Goal: Answer question/provide support: Share knowledge or assist other users

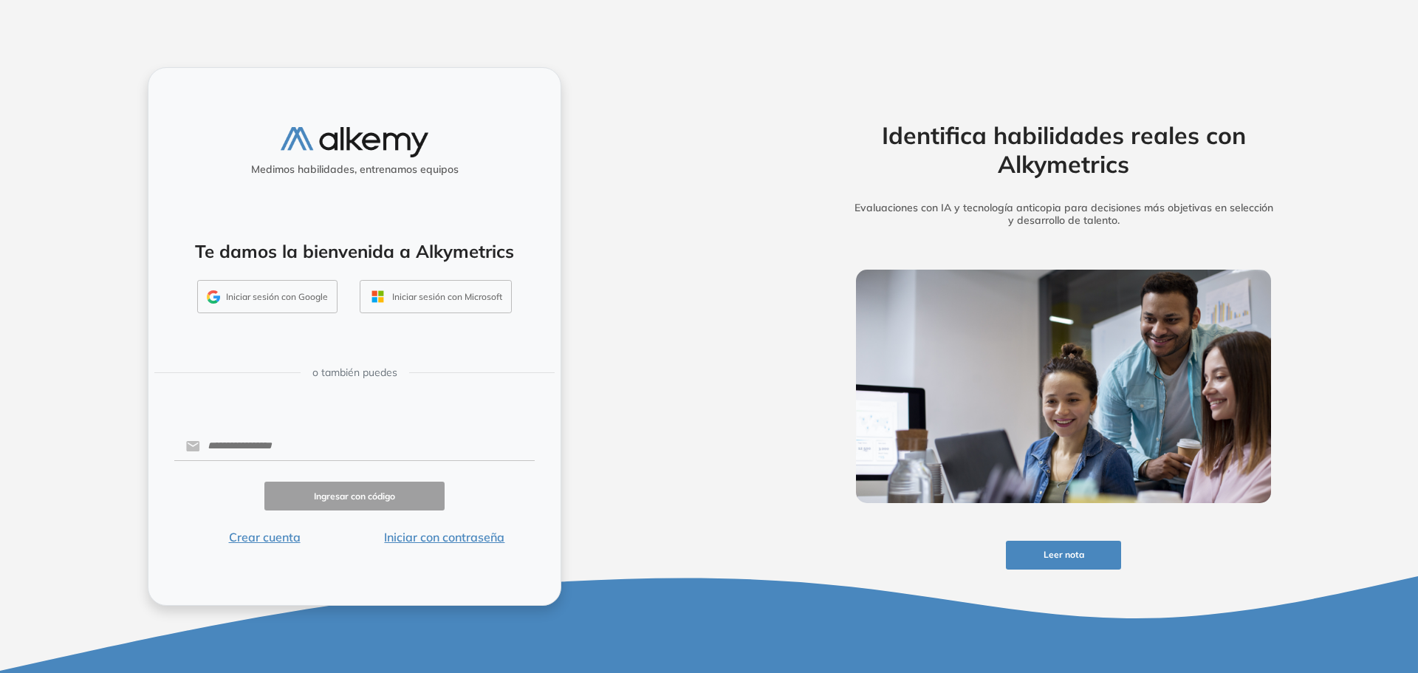
click at [267, 296] on button "Iniciar sesión con Google" at bounding box center [267, 297] width 140 height 34
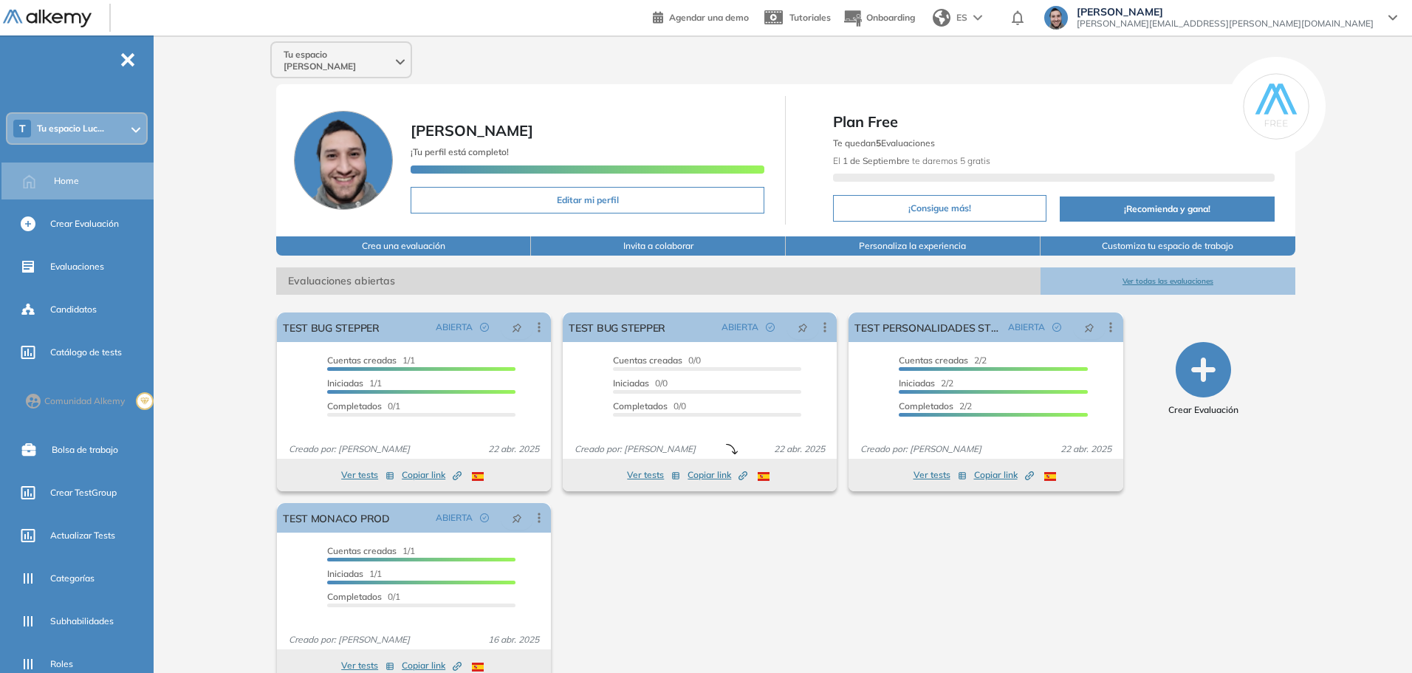
click at [105, 117] on div "T Tu espacio Luc..." at bounding box center [76, 129] width 139 height 30
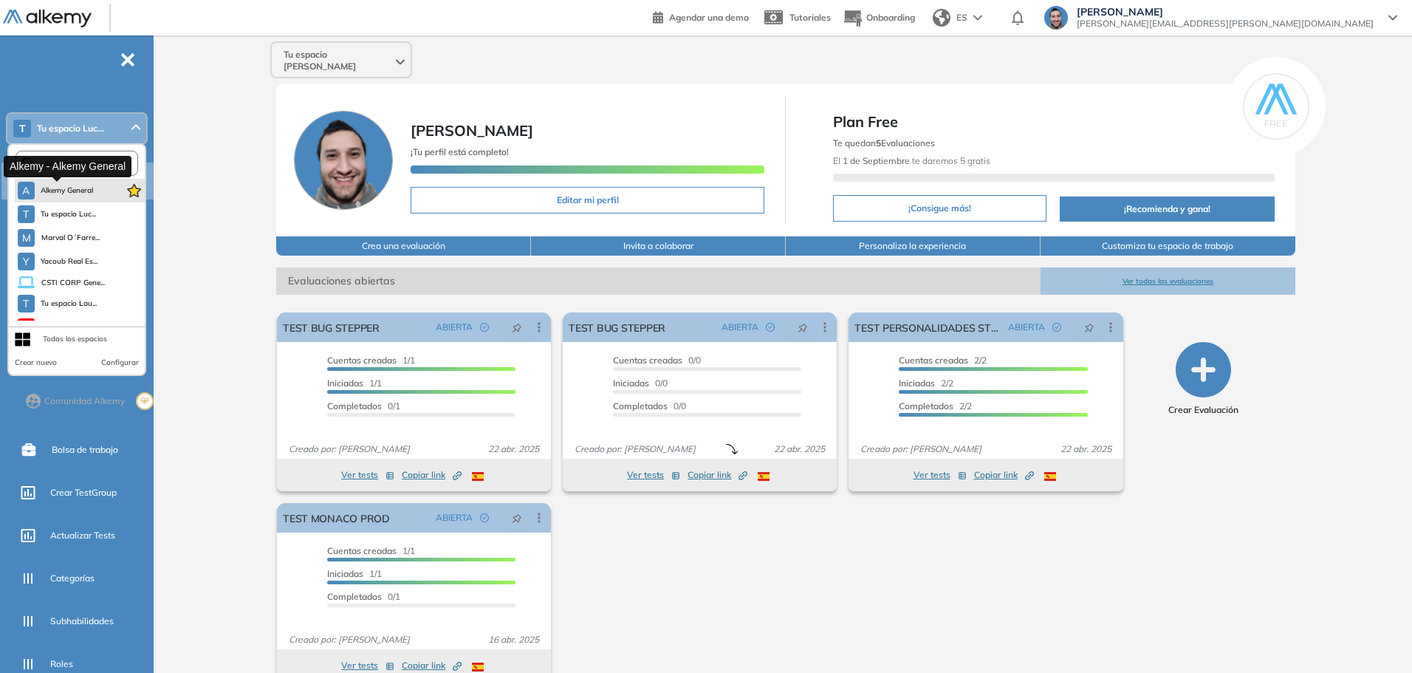
click at [91, 190] on span "Alkemy General" at bounding box center [67, 191] width 53 height 12
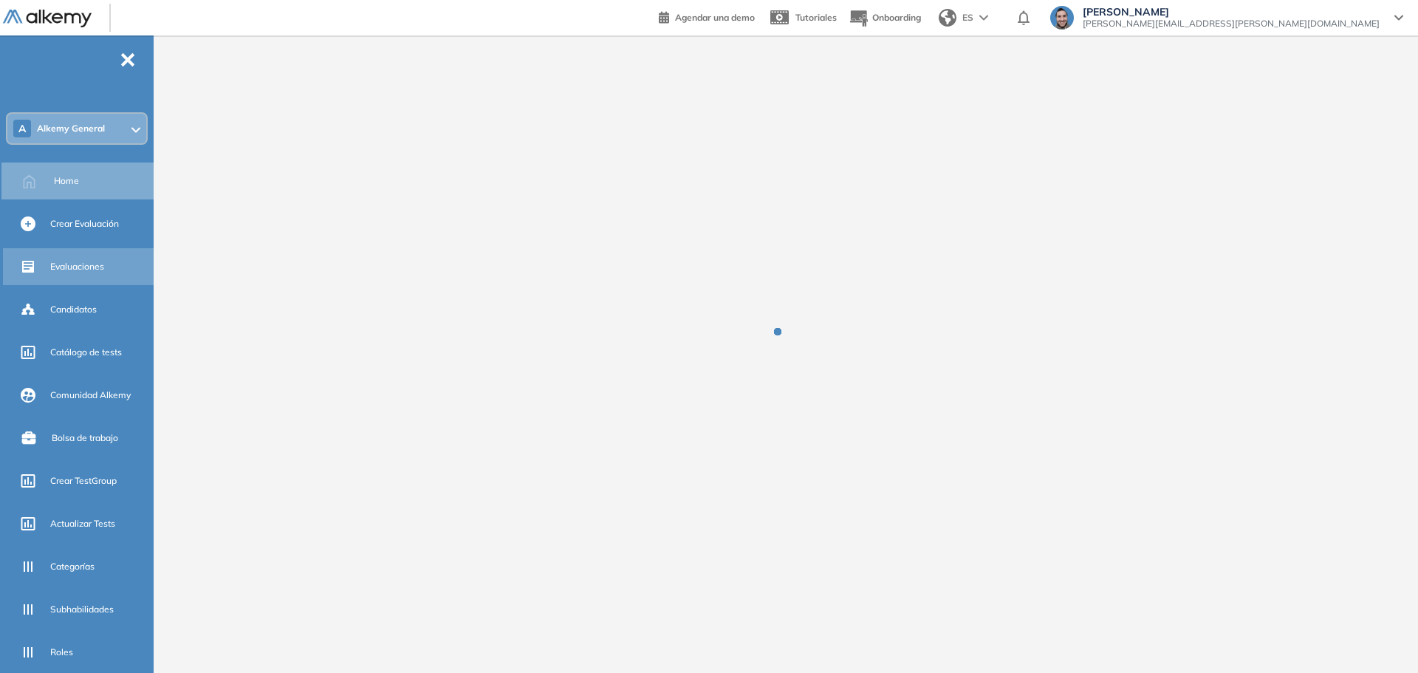
click at [69, 272] on span "Evaluaciones" at bounding box center [77, 266] width 54 height 13
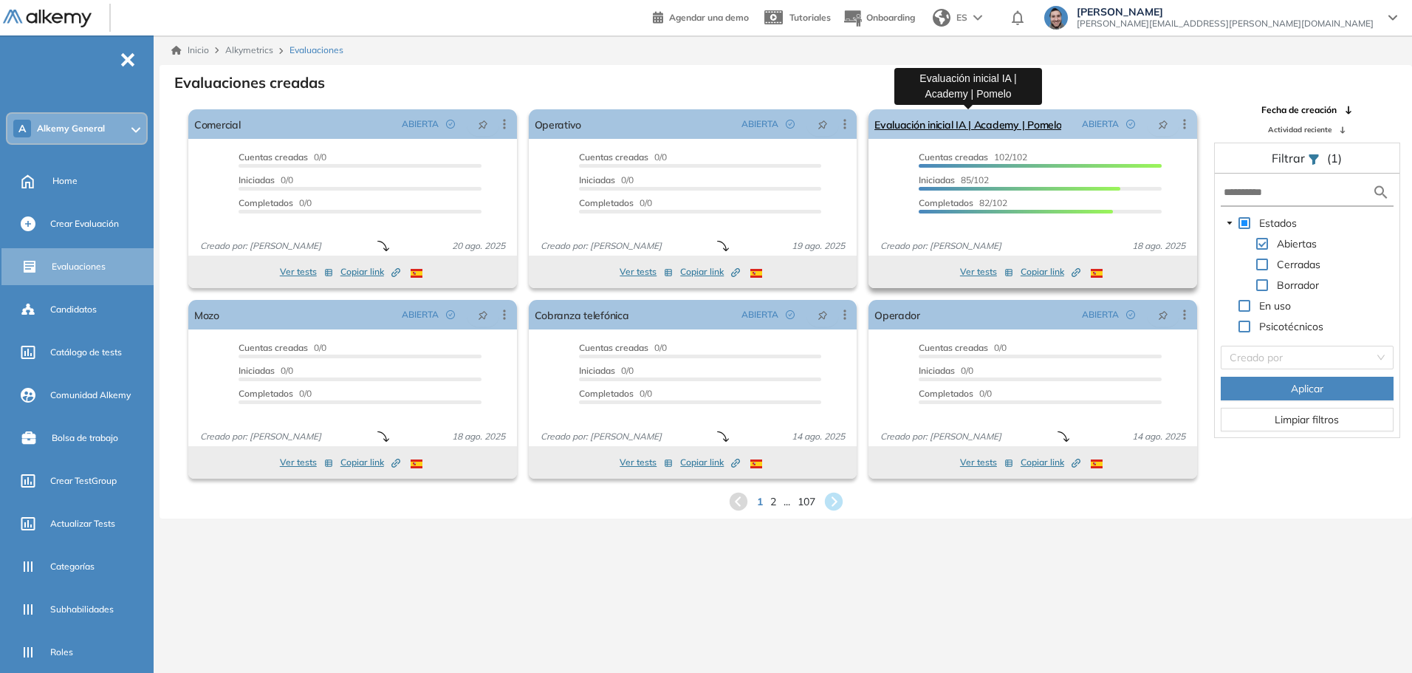
click at [926, 126] on link "Evaluación inicial IA | Academy | Pomelo" at bounding box center [968, 124] width 187 height 30
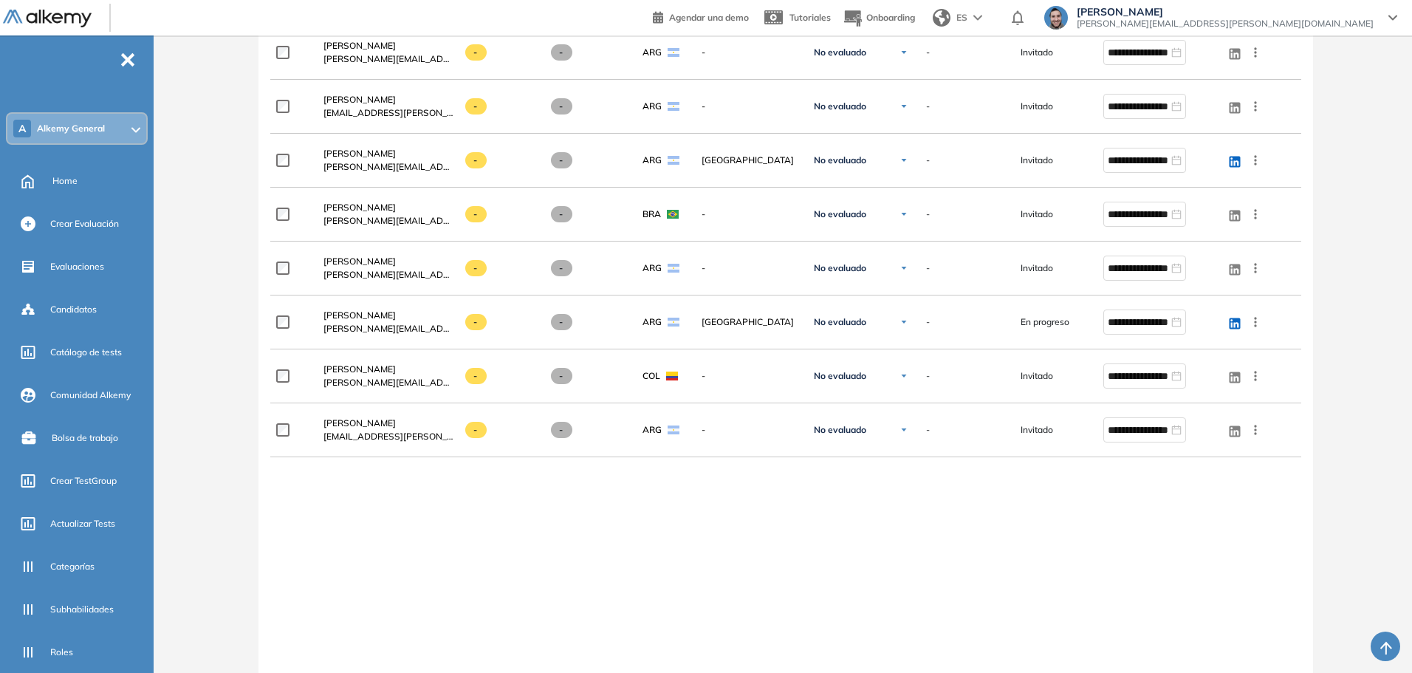
scroll to position [5549, 0]
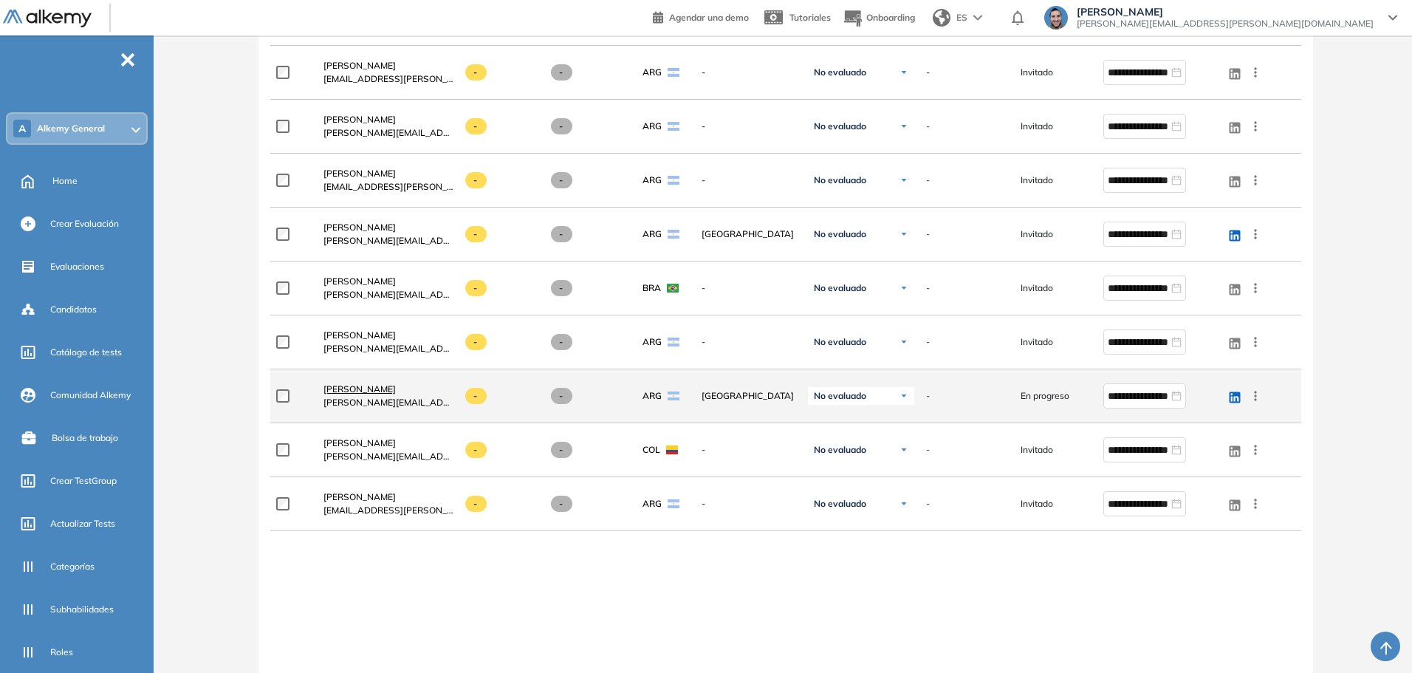
click at [352, 388] on span "Delfina Calabro" at bounding box center [360, 388] width 72 height 11
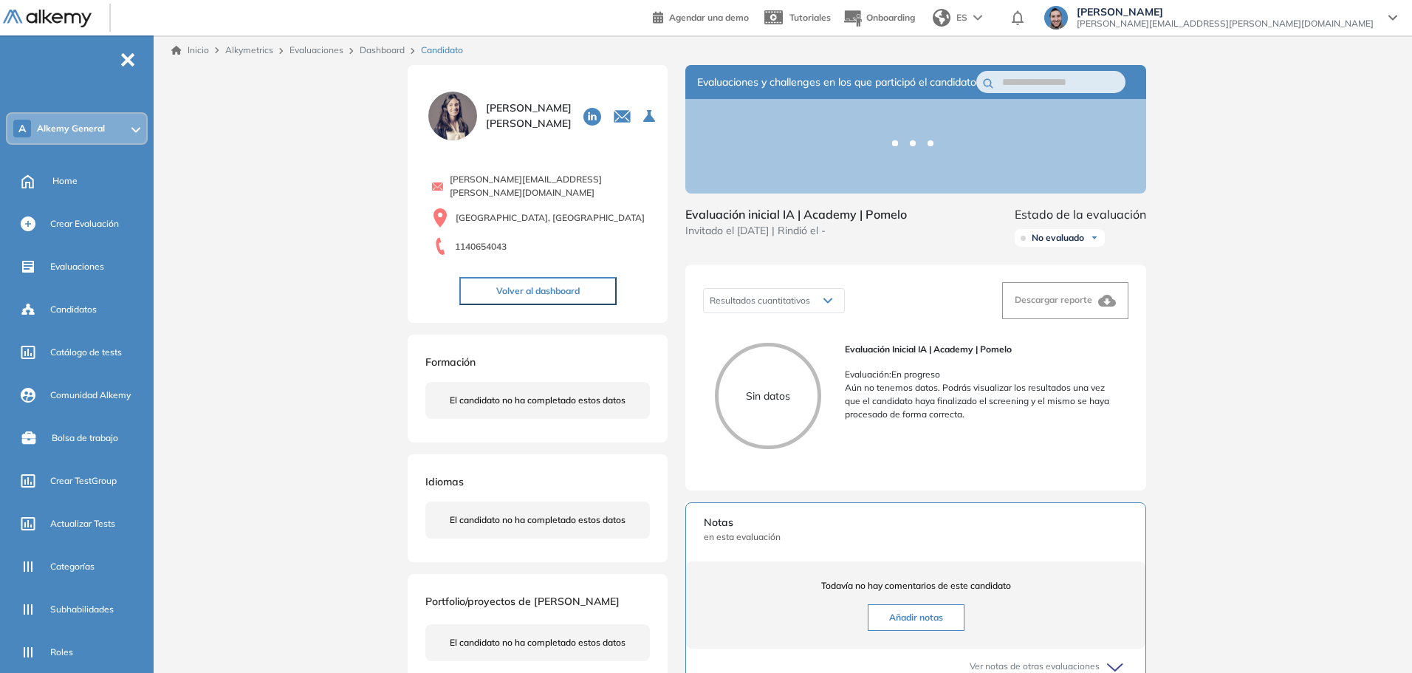
click at [1273, 368] on div "Inicio Alkymetrics Evaluaciones Dashboard Candidato Duración : 00:00:00 Cantida…" at bounding box center [786, 476] width 1253 height 883
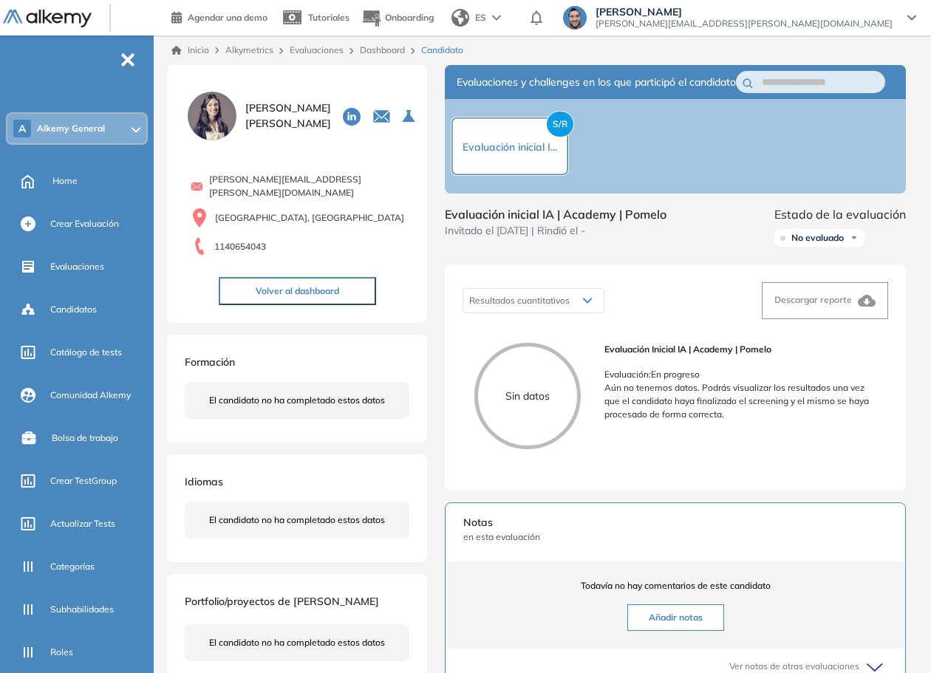
click at [914, 461] on div "Evaluaciones y challenges en los que participó el candidato S/R Evaluación inic…" at bounding box center [675, 474] width 496 height 818
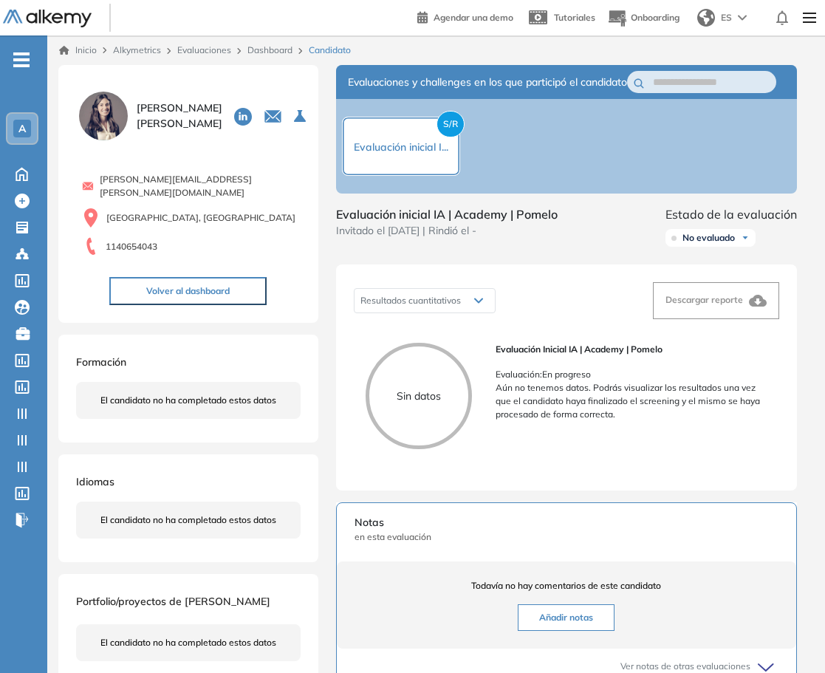
click at [811, 10] on img at bounding box center [809, 18] width 25 height 30
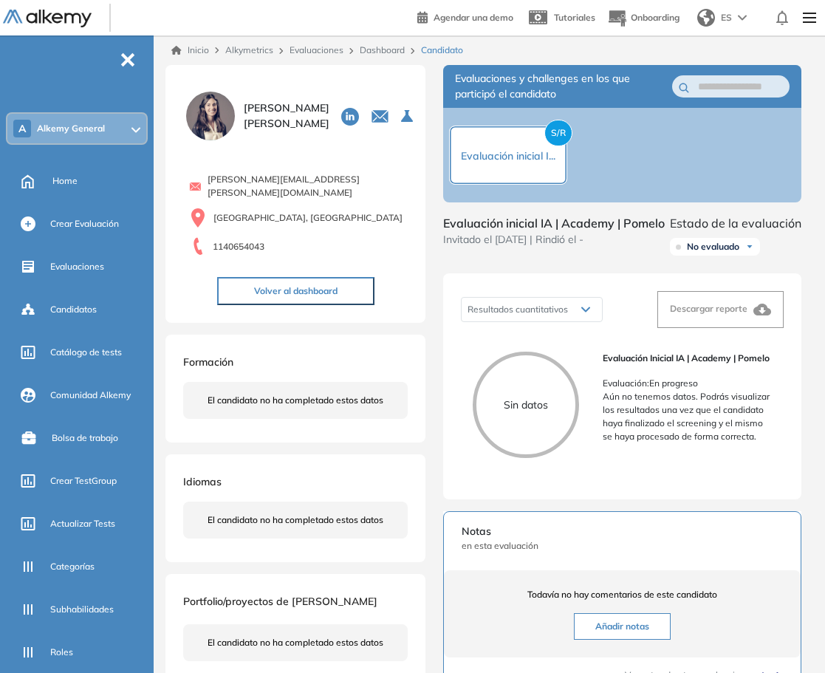
scroll to position [147, 0]
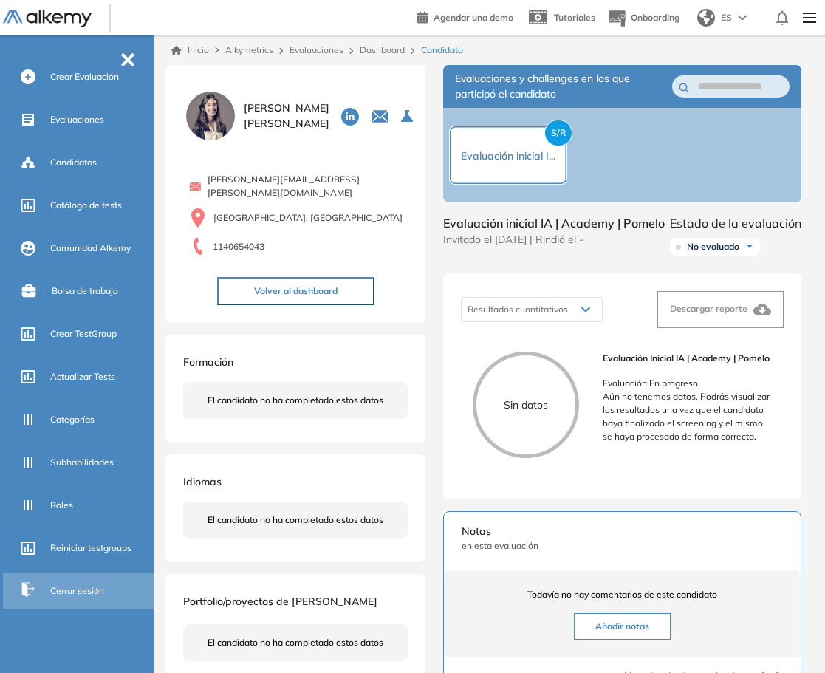
click at [85, 587] on span "Cerrar sesión" at bounding box center [77, 590] width 54 height 13
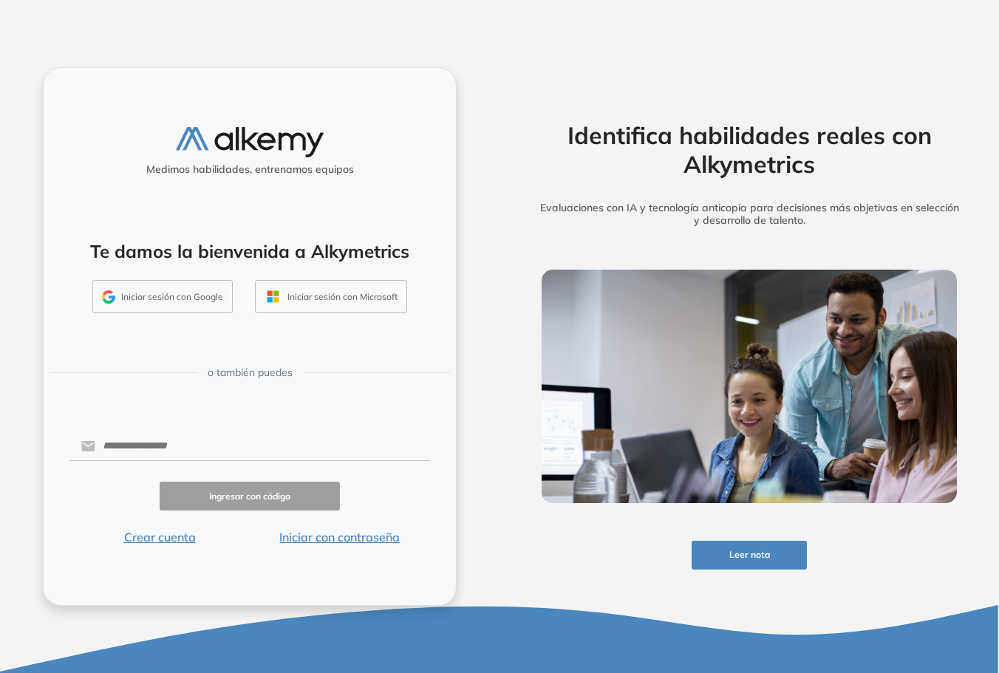
click at [179, 298] on button "Iniciar sesión con Google" at bounding box center [162, 297] width 140 height 34
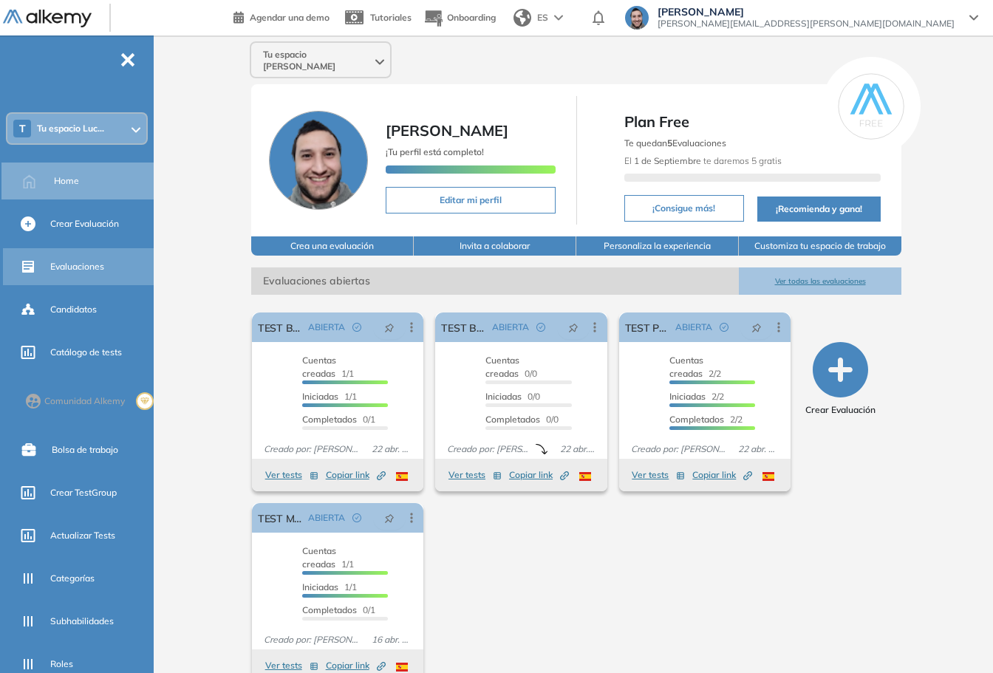
click at [77, 278] on div "Evaluaciones" at bounding box center [100, 266] width 100 height 25
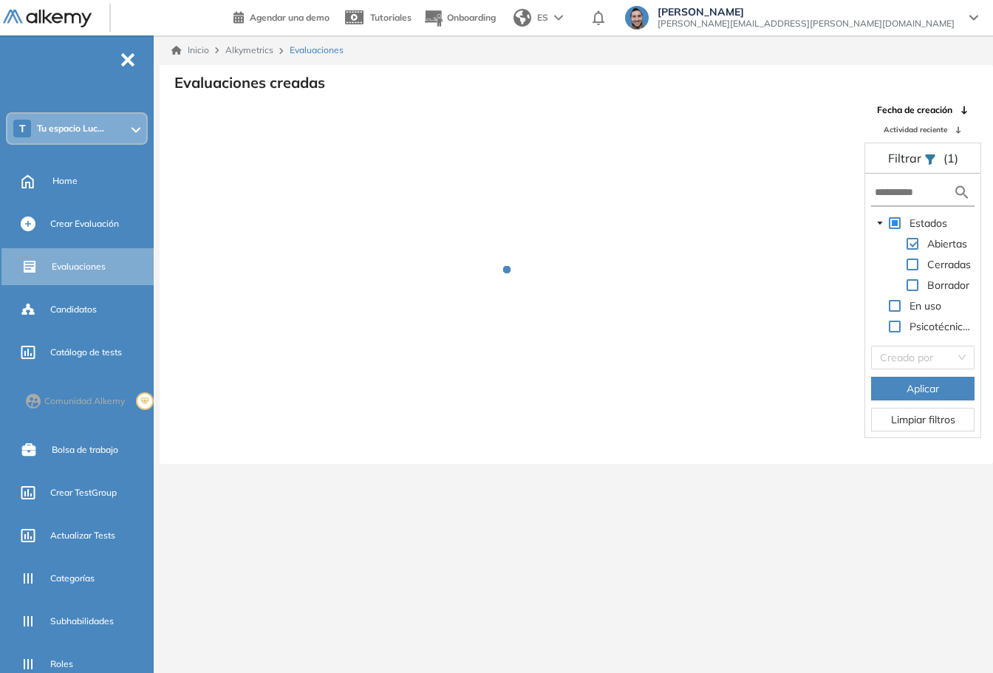
click at [92, 122] on div "T Tu espacio Luc..." at bounding box center [76, 129] width 139 height 30
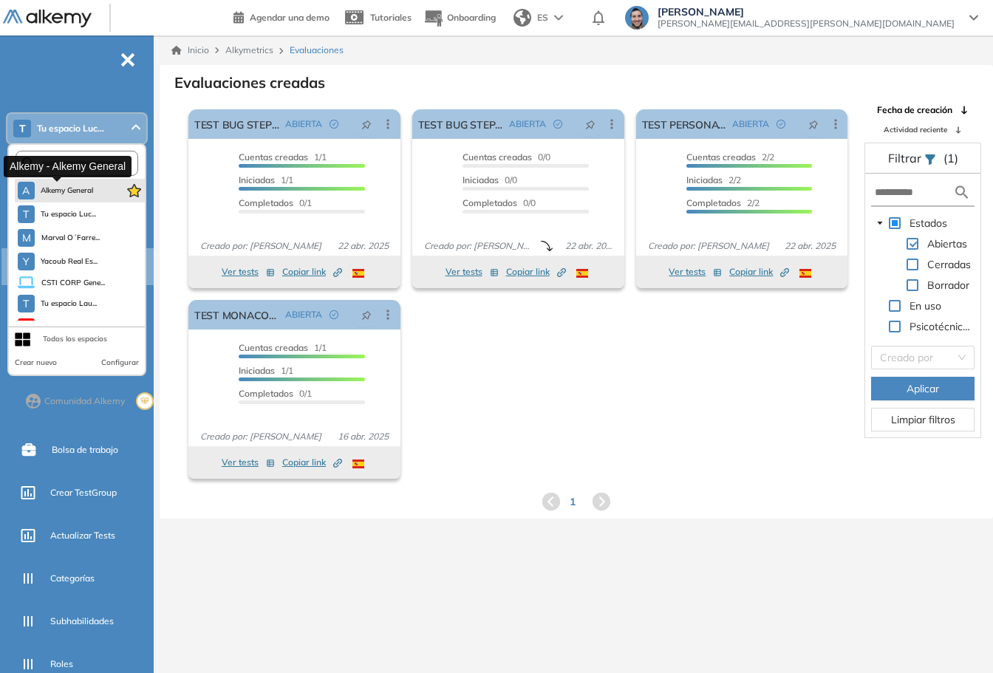
click at [78, 196] on button "A Alkemy General" at bounding box center [56, 191] width 76 height 18
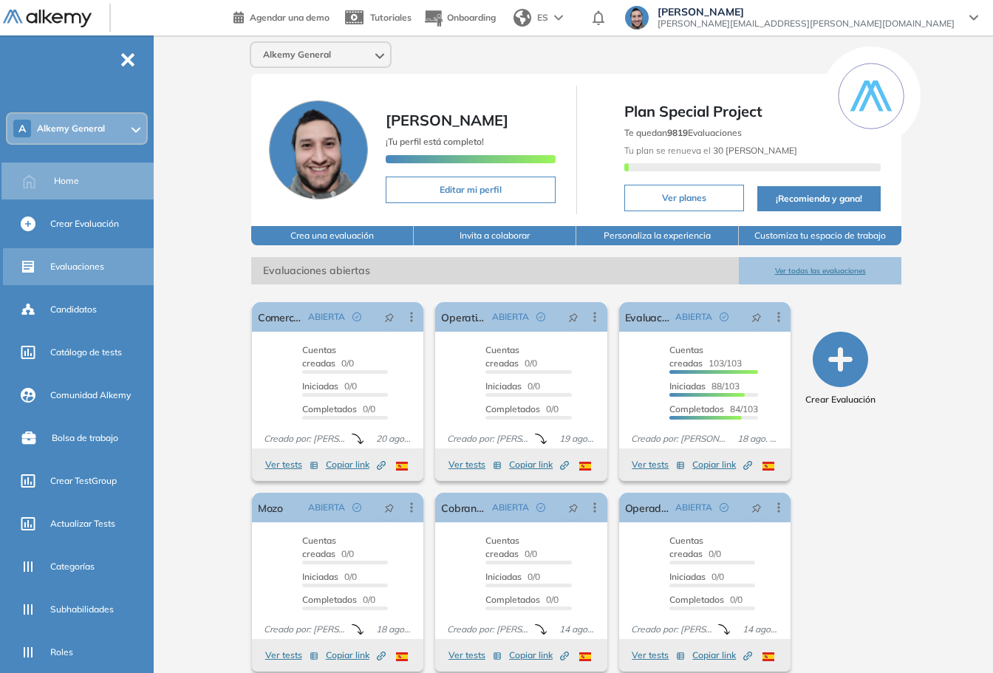
click at [89, 268] on span "Evaluaciones" at bounding box center [77, 266] width 54 height 13
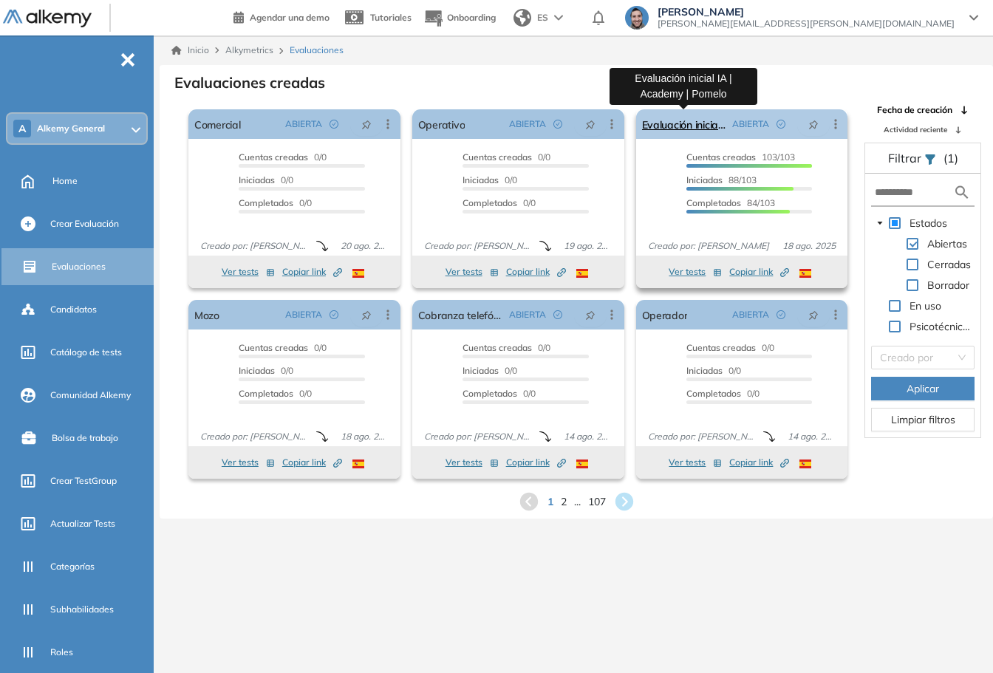
click at [699, 123] on link "Evaluación inicial IA | Academy | Pomelo" at bounding box center [684, 124] width 85 height 30
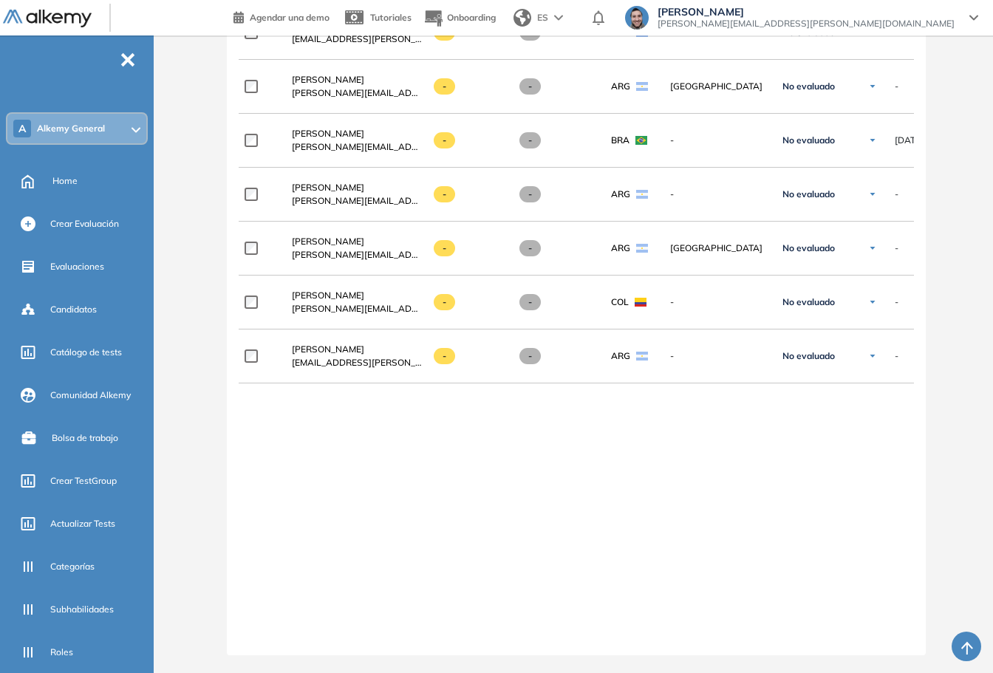
scroll to position [5688, 0]
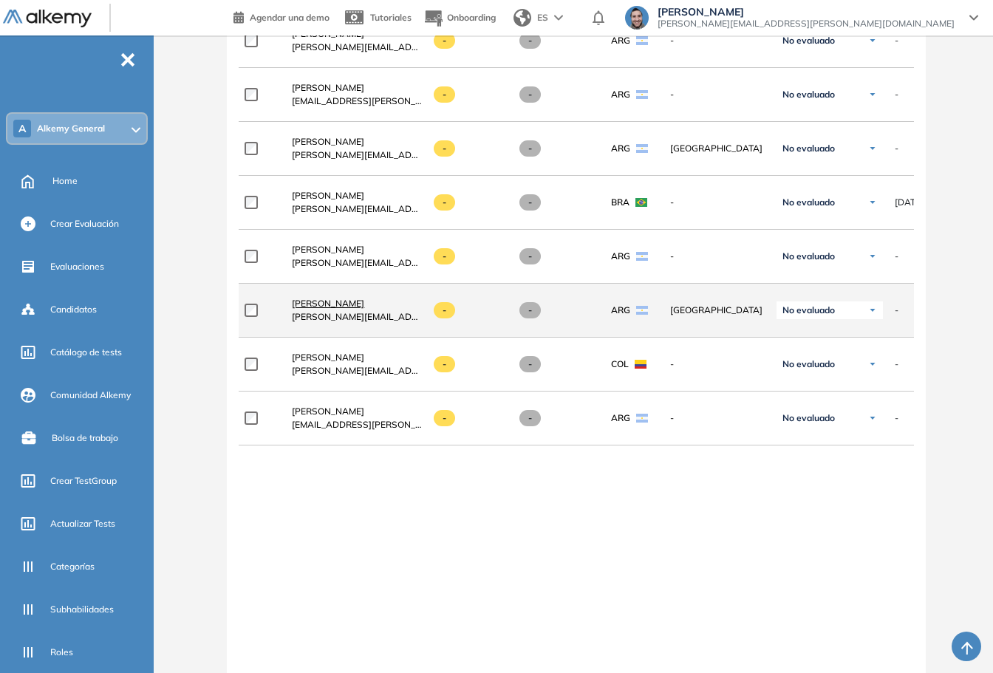
click at [307, 309] on span "Delfina Calabro" at bounding box center [328, 303] width 72 height 11
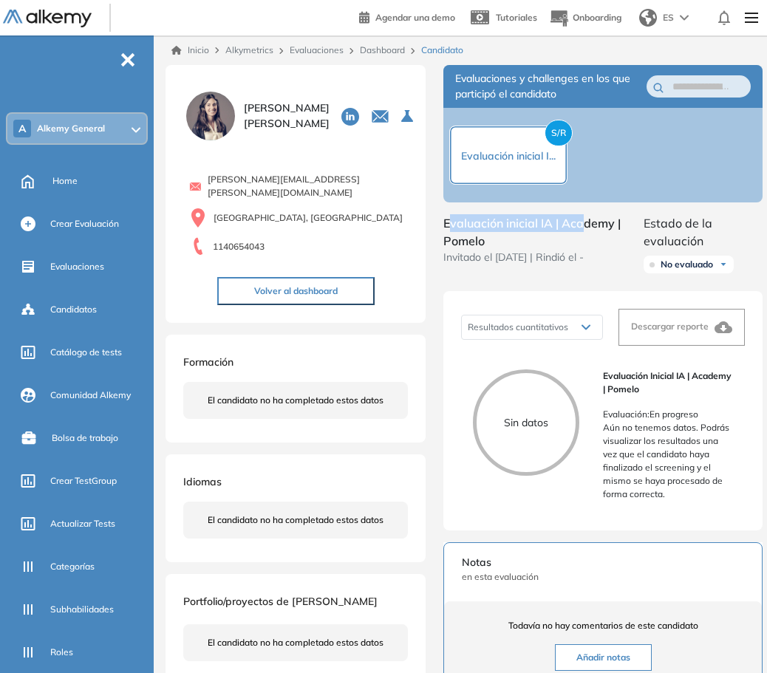
drag, startPoint x: 448, startPoint y: 225, endPoint x: 585, endPoint y: 227, distance: 137.4
click at [585, 227] on span "Evaluación inicial IA | Academy | Pomelo" at bounding box center [543, 231] width 200 height 35
click at [753, 509] on div "Resultados cuantitativos Resultados cuantitativos Descargar reporte Sin datos E…" at bounding box center [602, 410] width 319 height 239
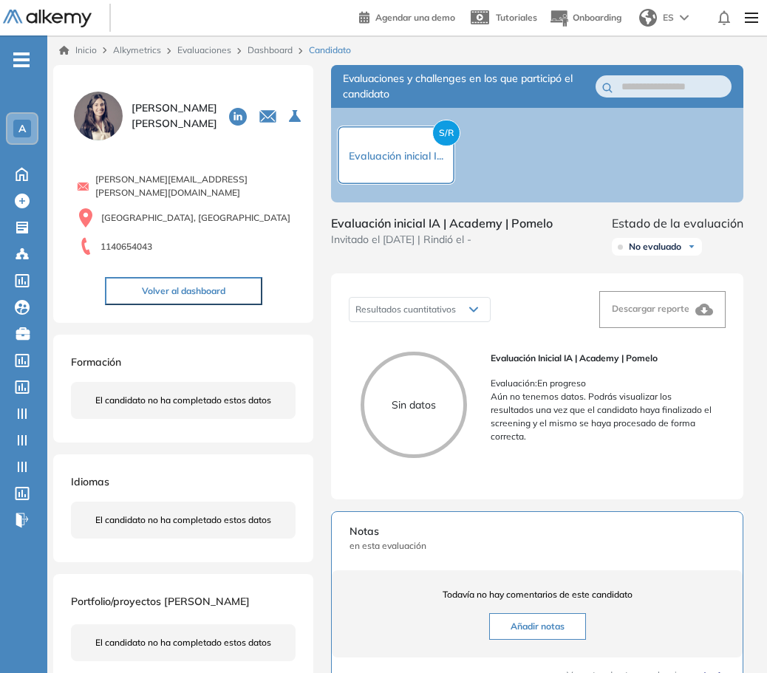
click at [756, 474] on div "Evaluaciones y challenges en los que participó el candidato S/R Evaluación inic…" at bounding box center [537, 518] width 448 height 907
click at [738, 398] on div "Resultados cuantitativos Resultados cuantitativos Descargar reporte Sin datos E…" at bounding box center [537, 386] width 412 height 226
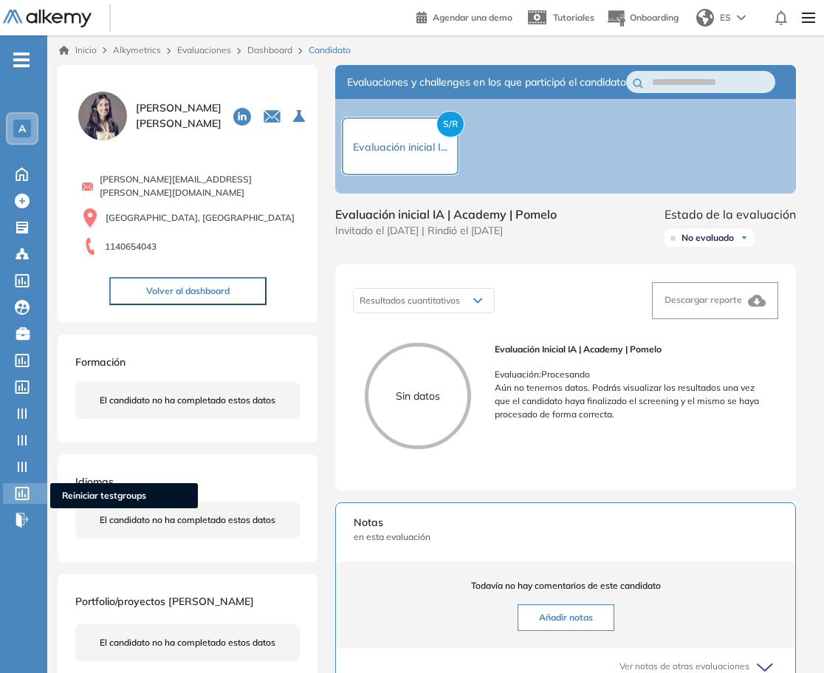
drag, startPoint x: 18, startPoint y: 499, endPoint x: 39, endPoint y: 499, distance: 20.7
click at [18, 499] on icon at bounding box center [22, 493] width 15 height 13
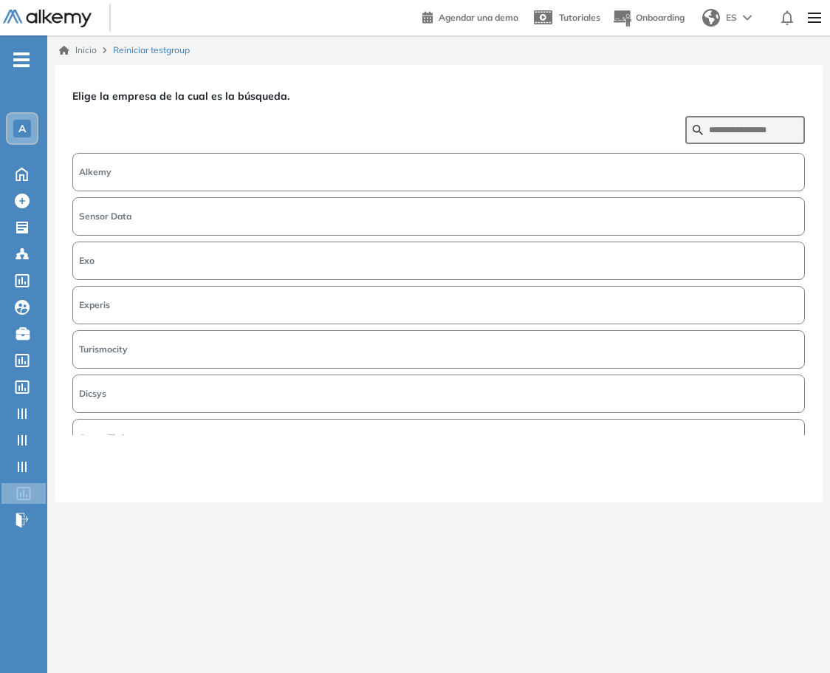
click at [278, 171] on button "Alkemy" at bounding box center [438, 172] width 733 height 38
click at [768, 469] on button "Siguiente" at bounding box center [774, 474] width 64 height 19
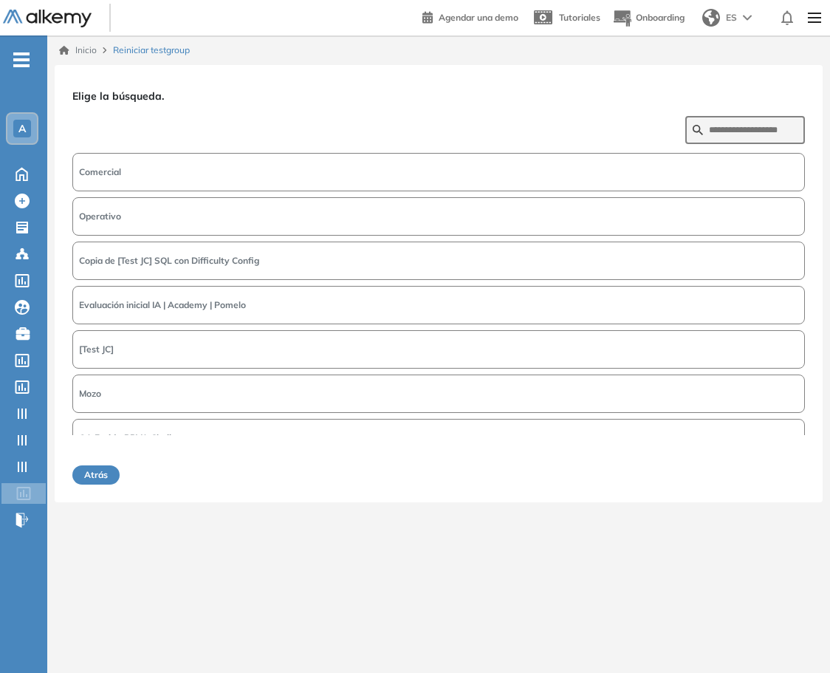
click at [253, 310] on button "Evaluación inicial IA | Academy | Pomelo" at bounding box center [438, 305] width 733 height 38
click at [762, 471] on button "Siguiente" at bounding box center [774, 474] width 64 height 19
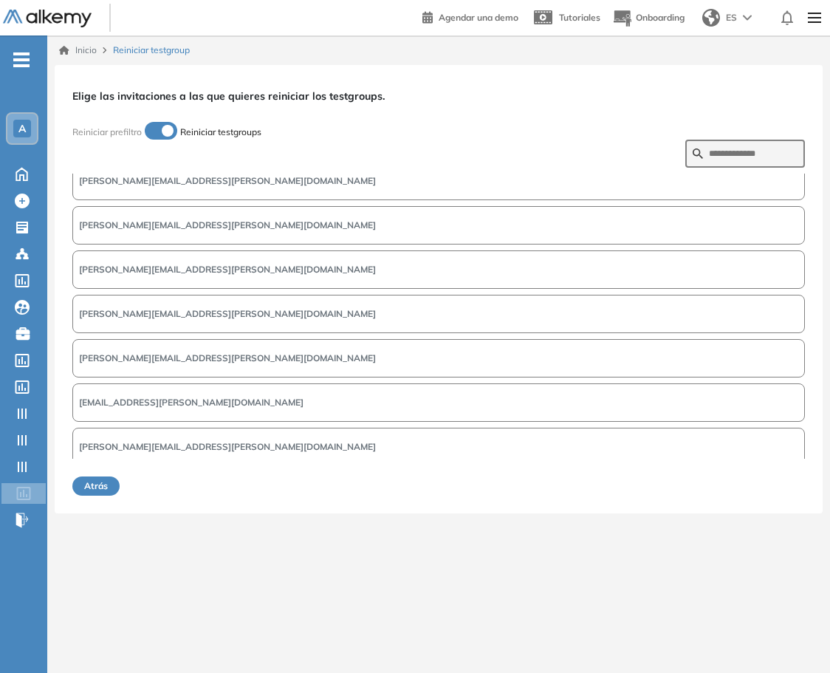
scroll to position [222, 0]
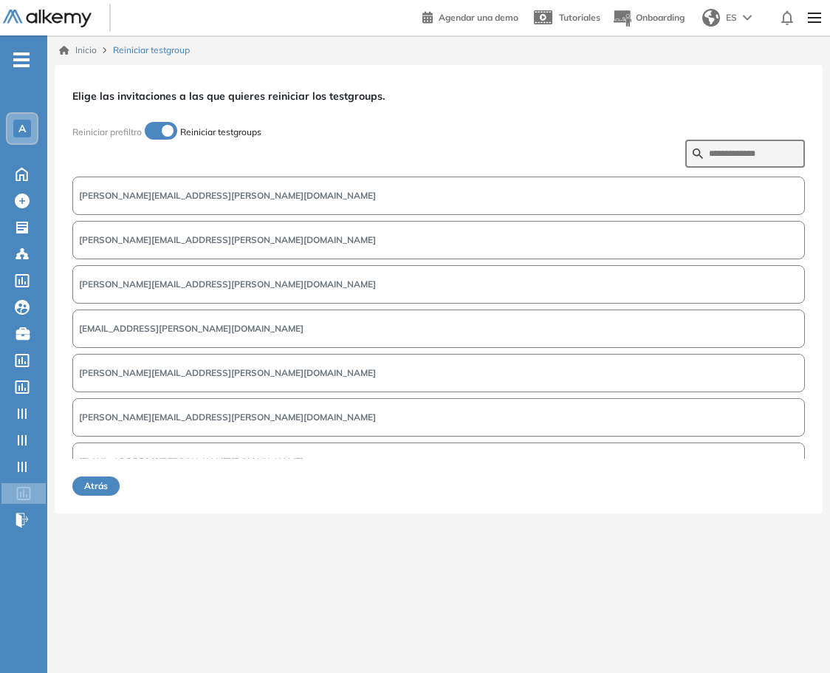
click at [703, 162] on form at bounding box center [745, 154] width 120 height 28
click at [725, 154] on input "text" at bounding box center [753, 153] width 89 height 13
type input "****"
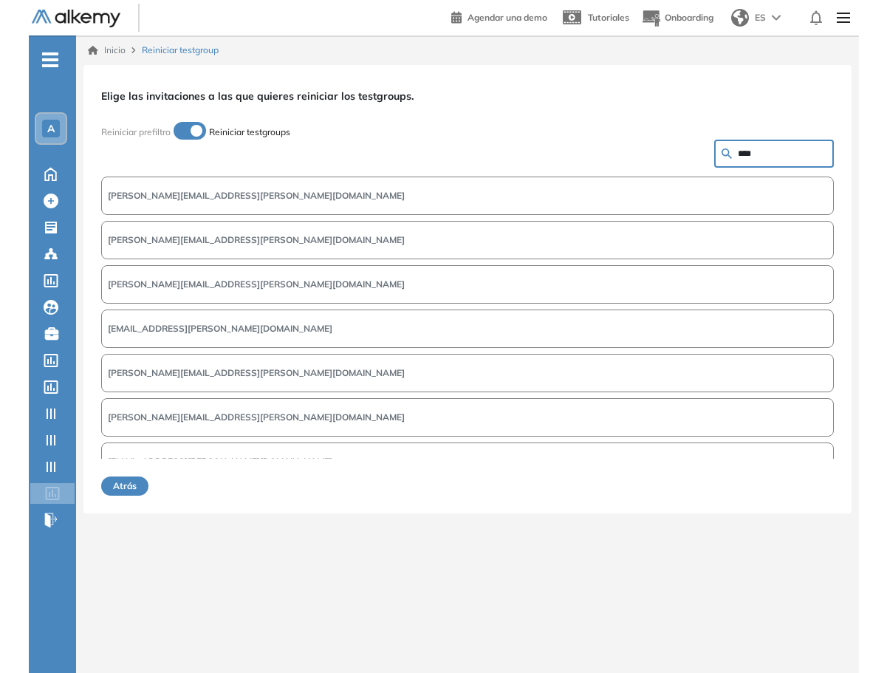
scroll to position [0, 0]
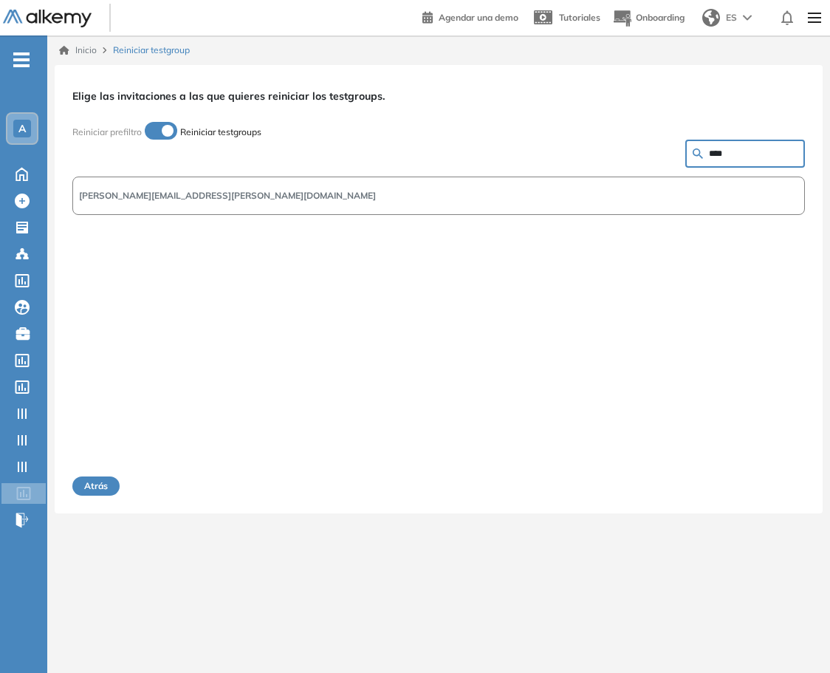
click at [287, 194] on button "delfina.calabro@pomelo.la" at bounding box center [438, 196] width 733 height 38
click at [772, 482] on button "Siguiente" at bounding box center [774, 485] width 64 height 19
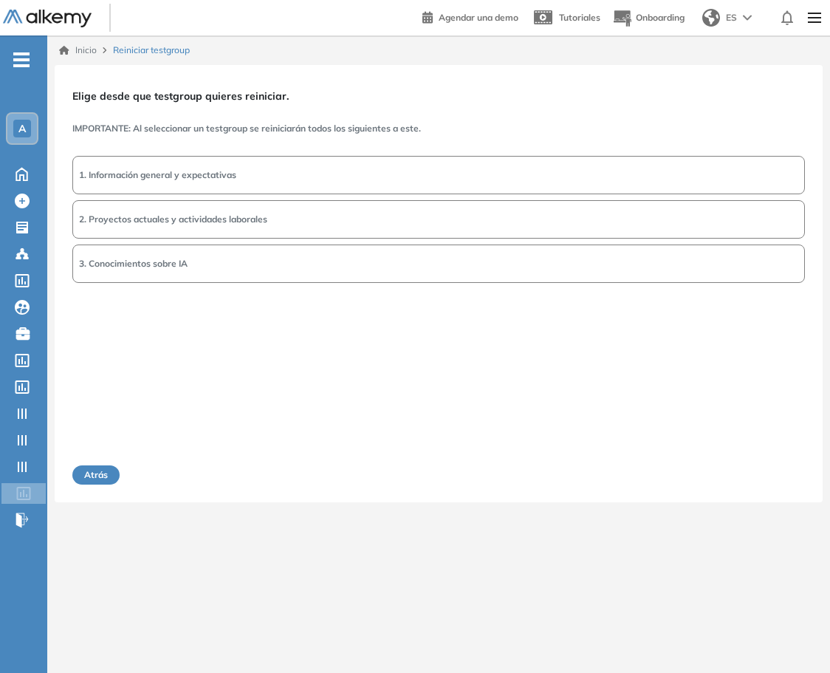
click at [253, 172] on button "1. Información general y expectativas" at bounding box center [438, 175] width 733 height 38
click at [651, 369] on div "1. Información general y expectativas 2. Proyectos actuales y actividades labor…" at bounding box center [438, 295] width 733 height 285
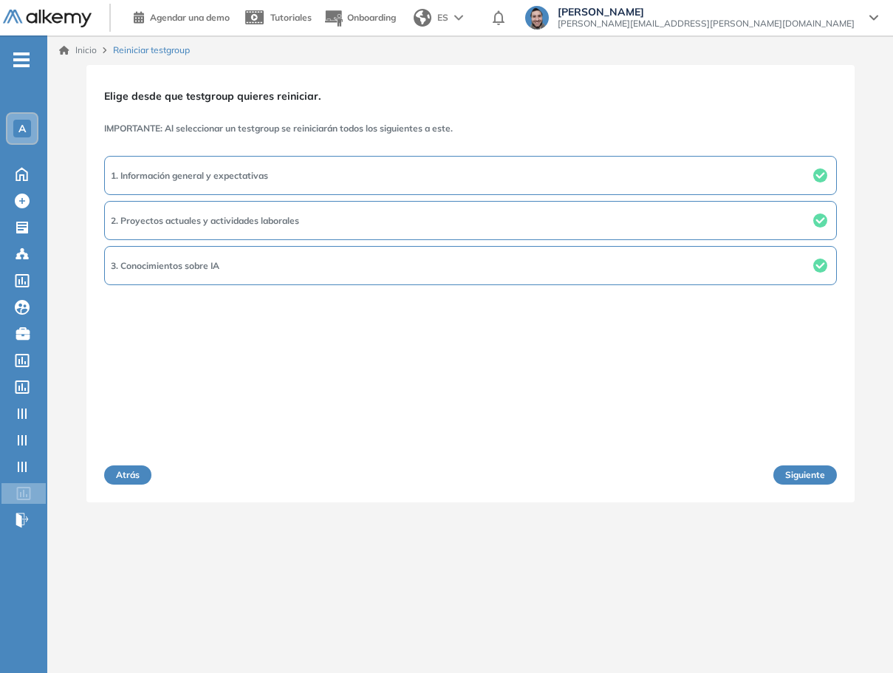
click at [772, 471] on button "Siguiente" at bounding box center [805, 474] width 64 height 19
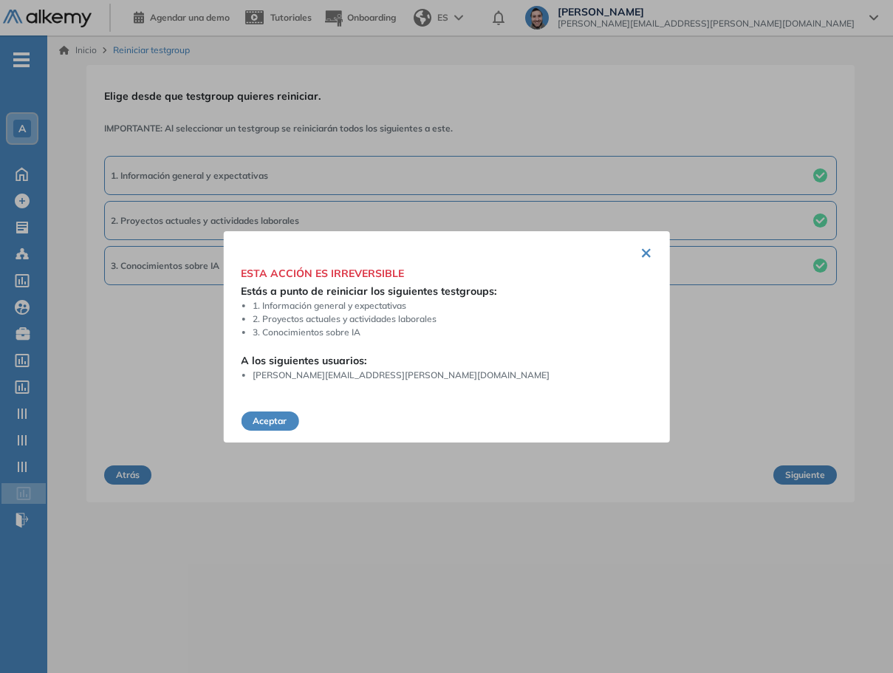
click at [640, 247] on button "×" at bounding box center [646, 251] width 12 height 29
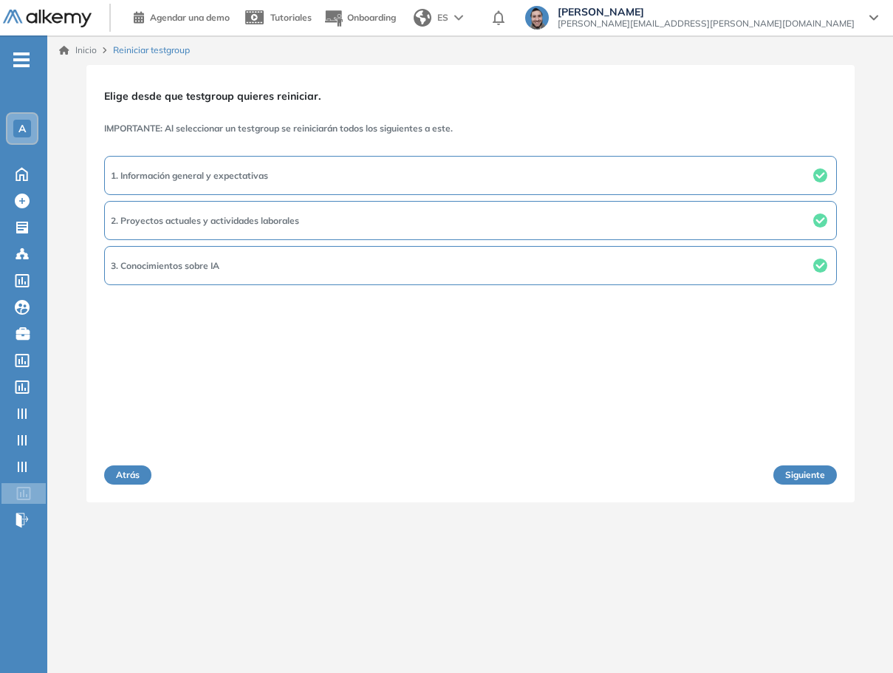
click at [431, 213] on button "2. Proyectos actuales y actividades laborales" at bounding box center [470, 220] width 733 height 39
click at [503, 176] on button "1. Información general y expectativas" at bounding box center [470, 175] width 733 height 38
click at [693, 176] on button "1. Información general y expectativas" at bounding box center [470, 175] width 733 height 39
click at [772, 473] on button "Siguiente" at bounding box center [805, 474] width 64 height 19
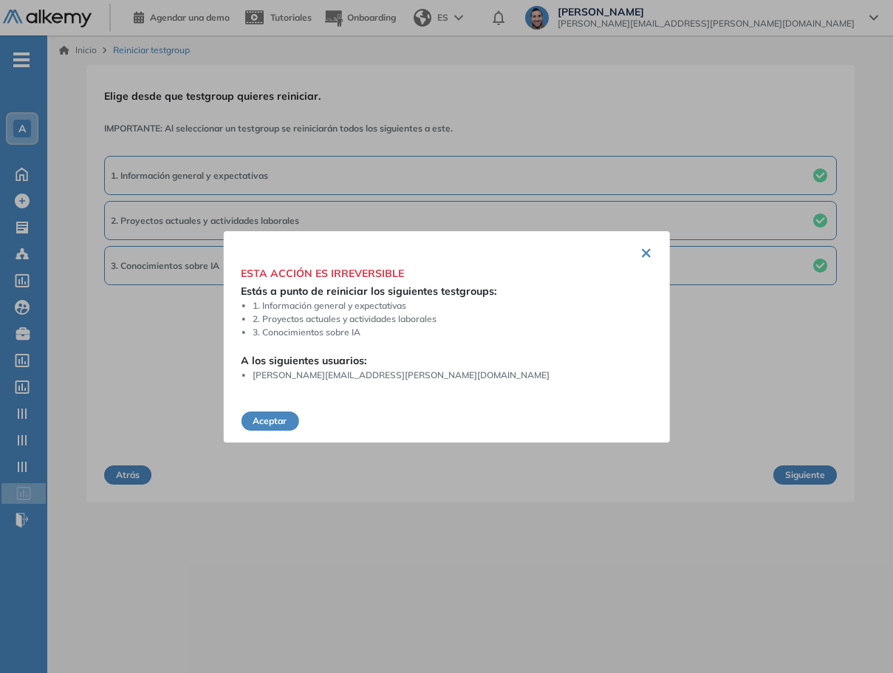
click at [269, 420] on button "Aceptar" at bounding box center [270, 420] width 58 height 19
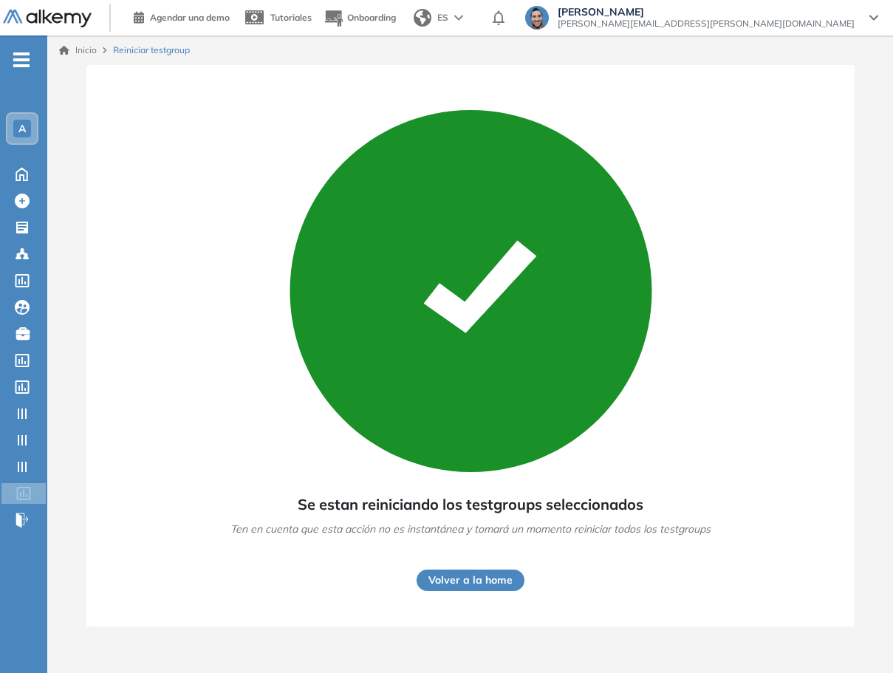
click at [468, 579] on button "Volver a la home" at bounding box center [471, 579] width 108 height 21
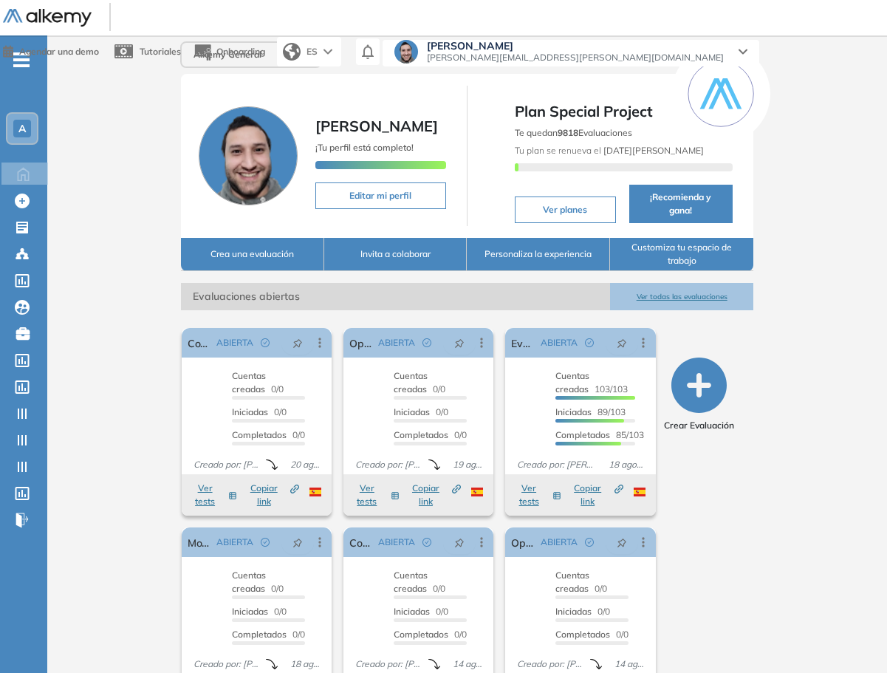
click at [772, 637] on div "Alkemy General Lucas Ruiz ¡Tu perfil está completo! Editar mi perfil Plan Speci…" at bounding box center [467, 383] width 840 height 697
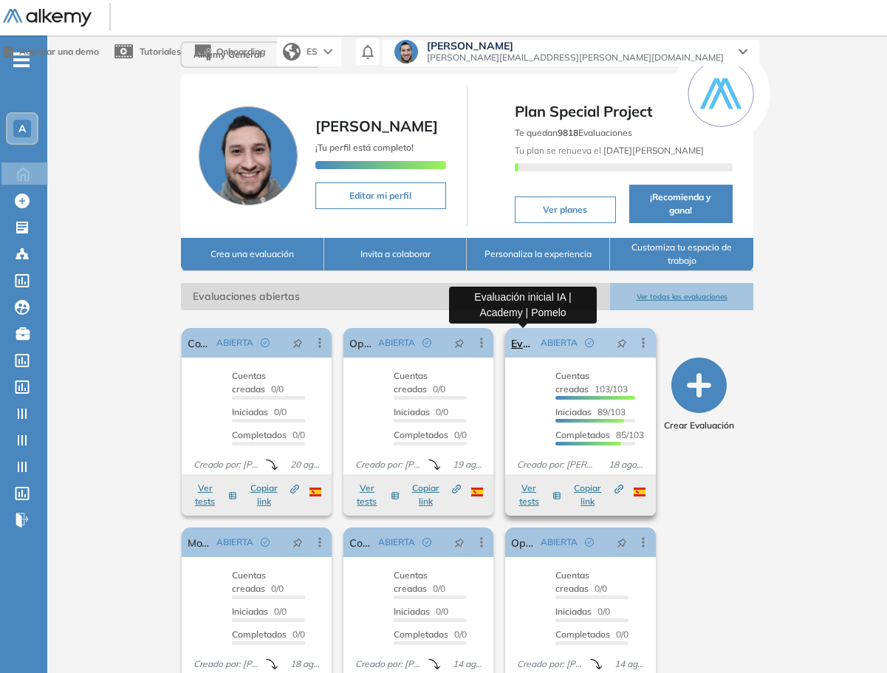
click at [522, 337] on link "Evaluación inicial IA | Academy | Pomelo" at bounding box center [522, 343] width 23 height 30
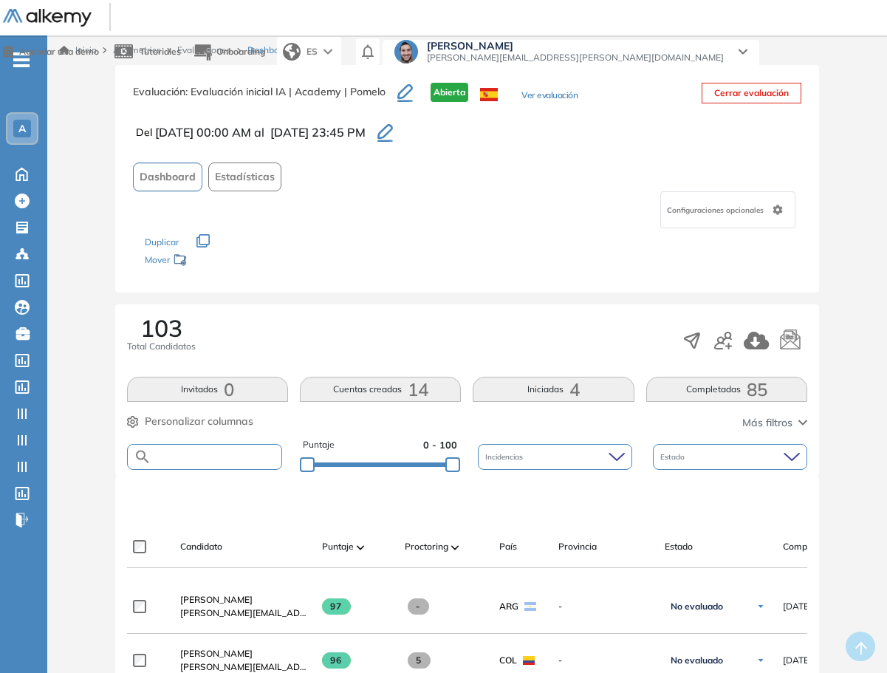
click at [194, 457] on input "text" at bounding box center [216, 456] width 130 height 11
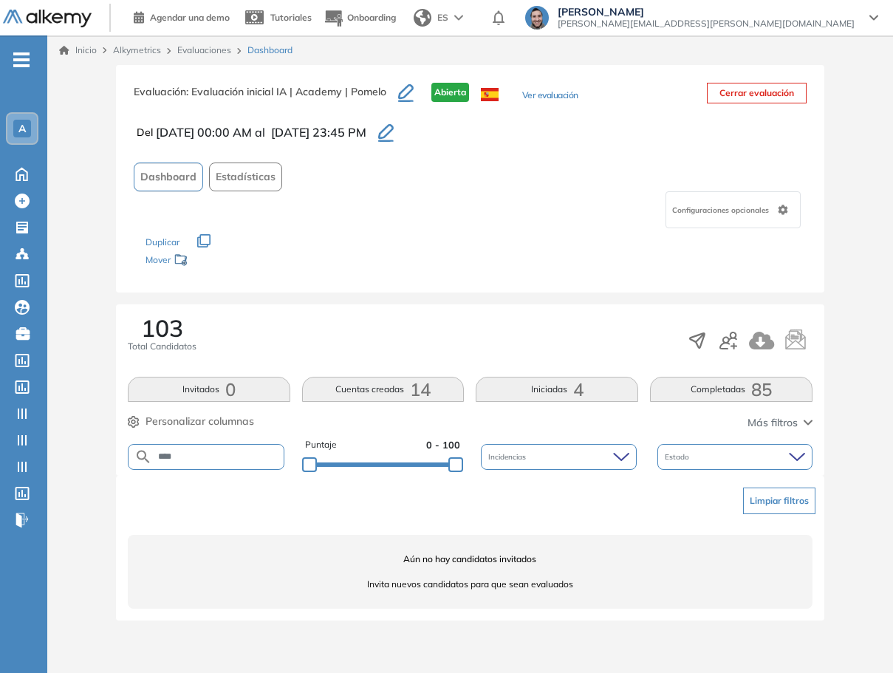
type input "****"
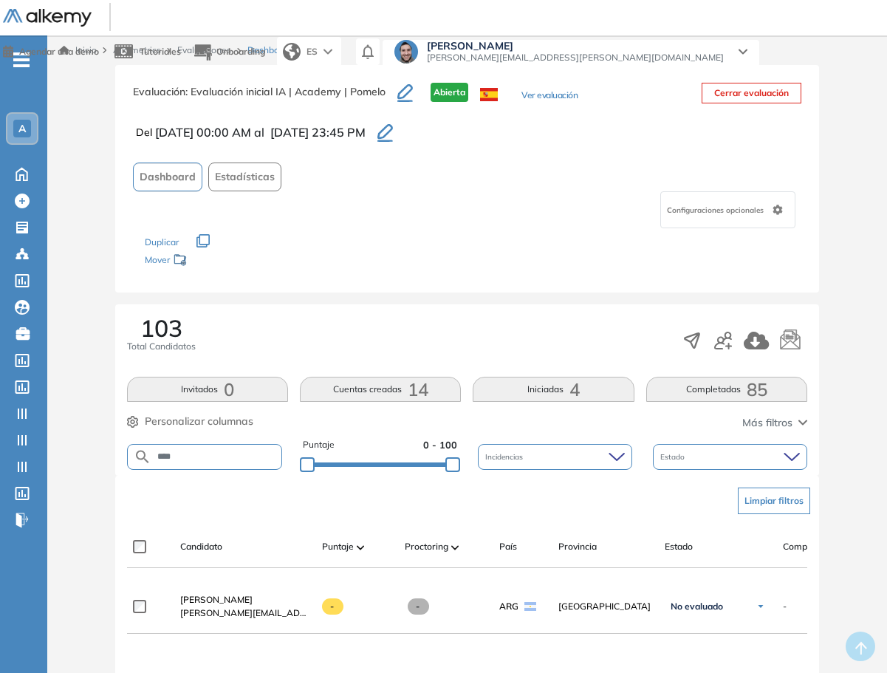
scroll to position [74, 0]
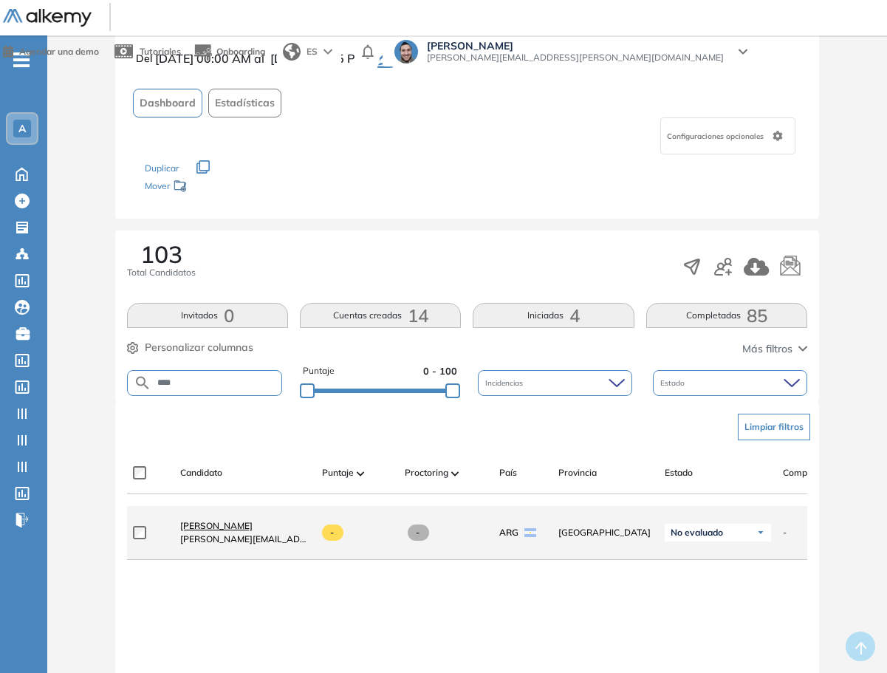
click at [231, 530] on span "Delfina Calabro" at bounding box center [216, 525] width 72 height 11
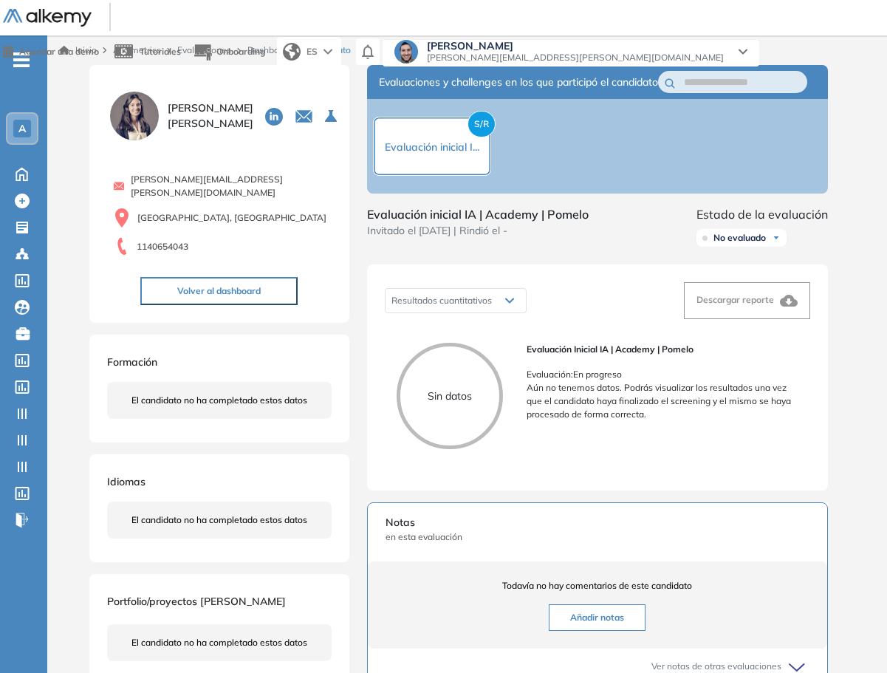
click at [772, 451] on div "Inicio Alkymetrics Evaluaciones Dashboard Candidato Duración : 00:00:00 Cantida…" at bounding box center [467, 516] width 840 height 963
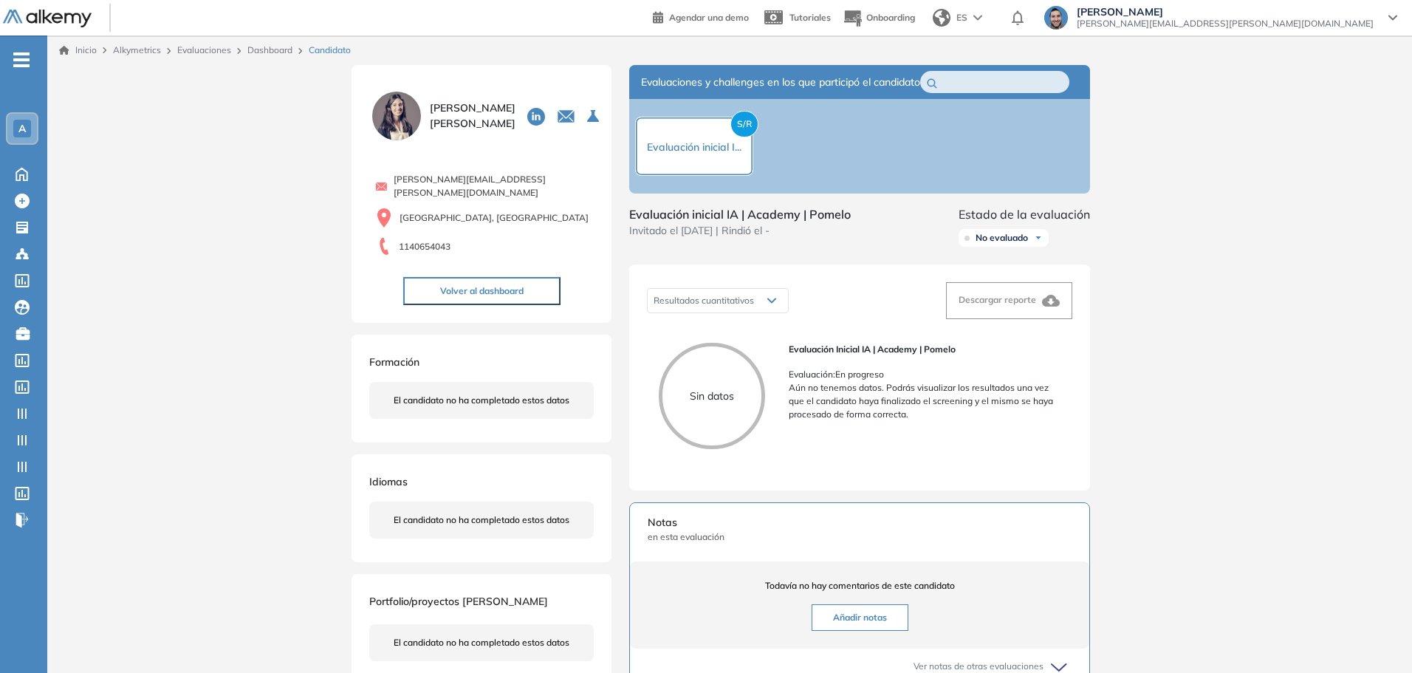
click at [772, 78] on input "text" at bounding box center [997, 82] width 103 height 16
type input "*"
type input "**********"
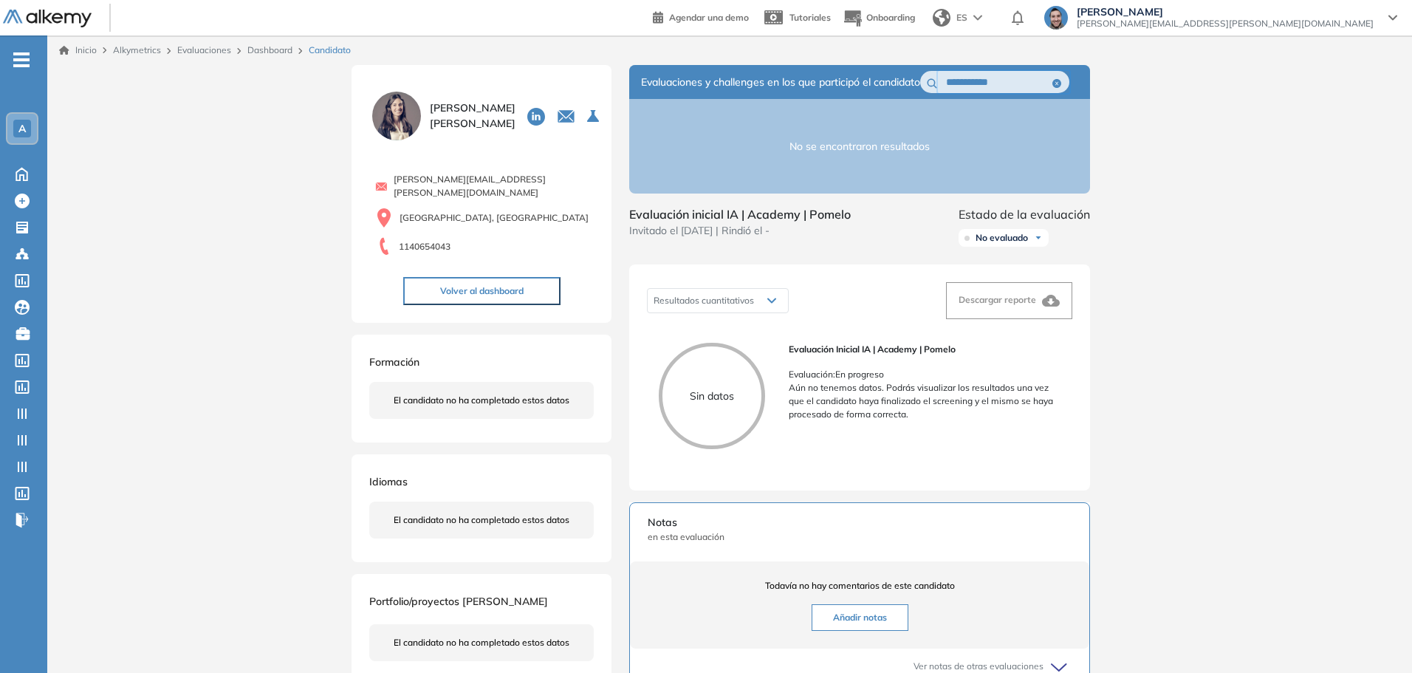
click at [772, 22] on span "lucas.ruiz@alkemy.org" at bounding box center [1225, 24] width 297 height 12
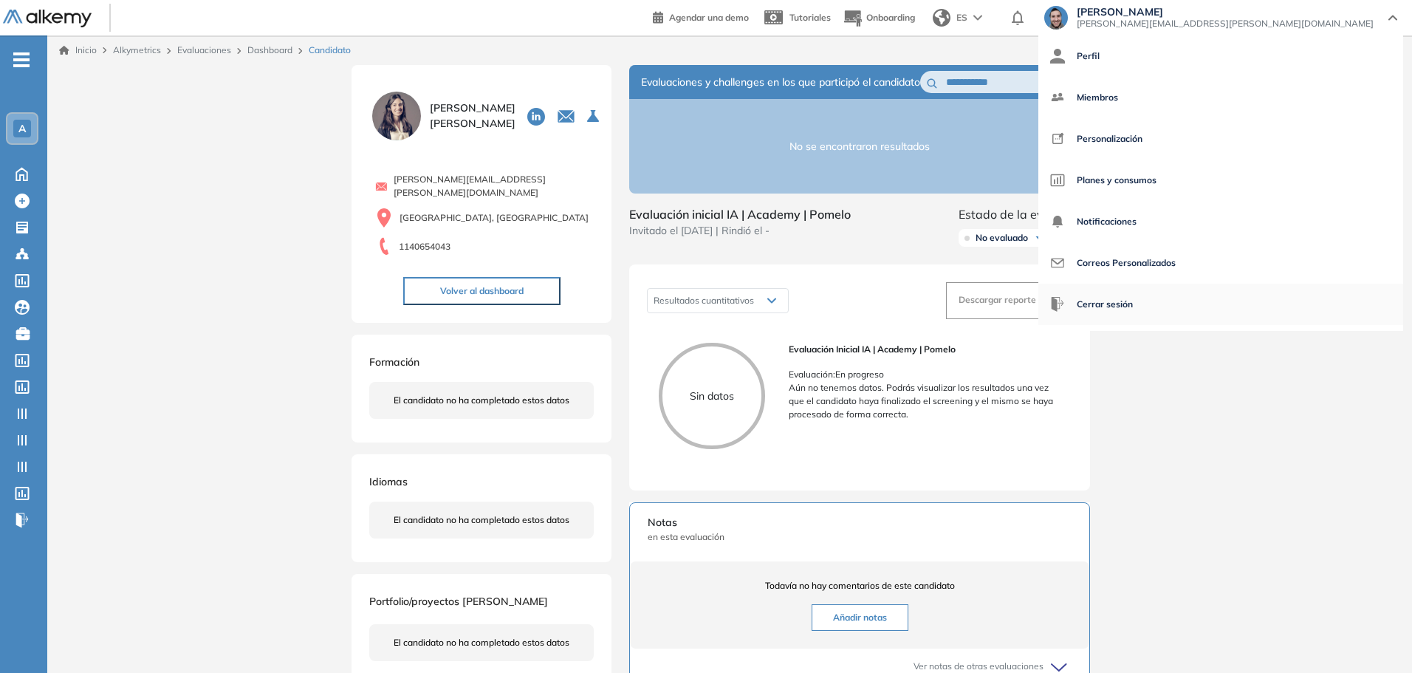
click at [772, 302] on span "Cerrar sesión" at bounding box center [1105, 304] width 56 height 35
